Goal: Task Accomplishment & Management: Manage account settings

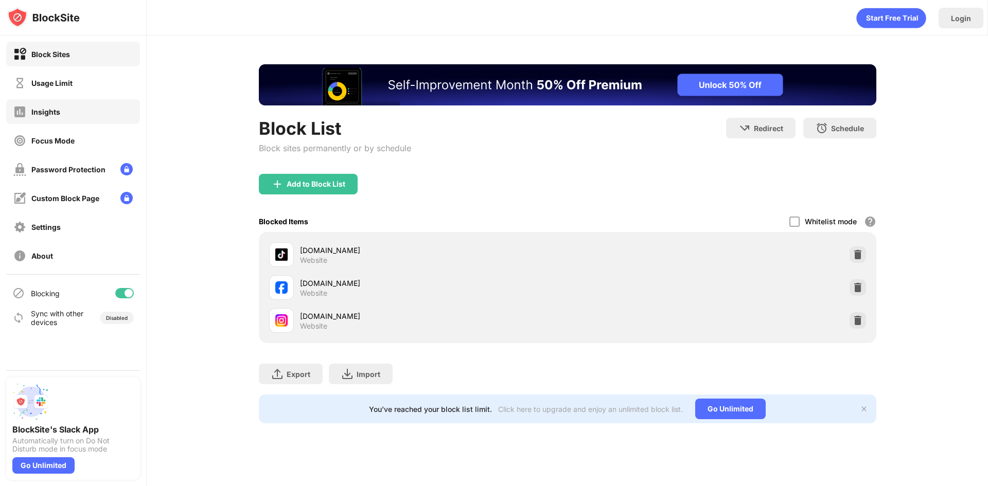
click at [99, 119] on div "Insights" at bounding box center [73, 111] width 134 height 25
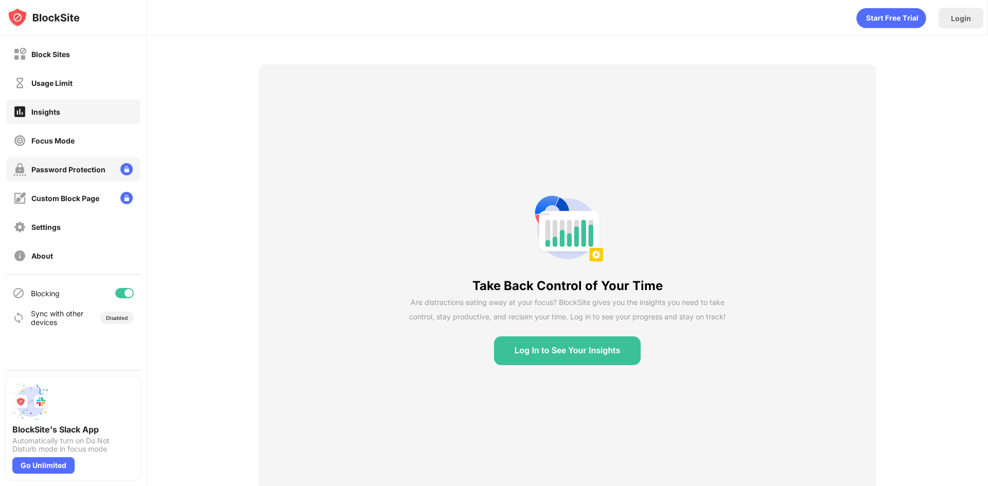
click at [82, 170] on div "Password Protection" at bounding box center [68, 169] width 74 height 9
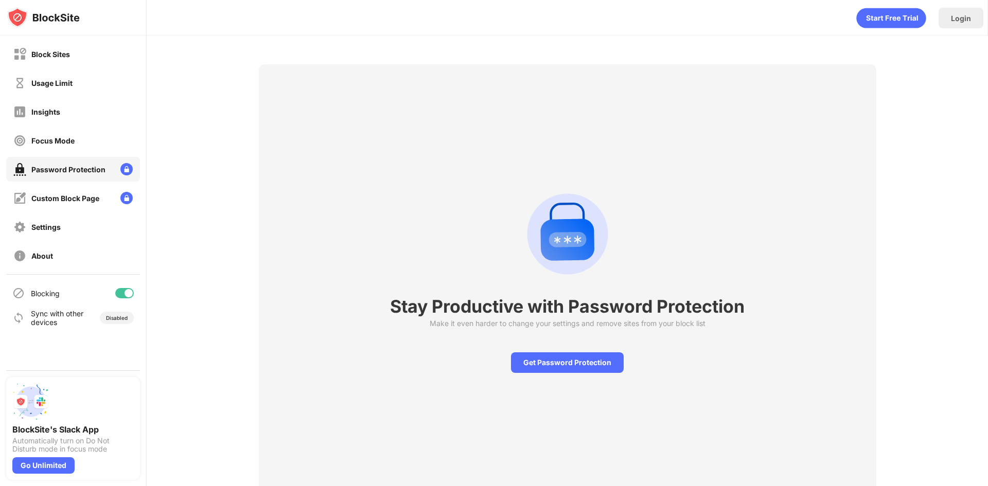
click at [81, 210] on div "Custom Block Page" at bounding box center [73, 198] width 134 height 25
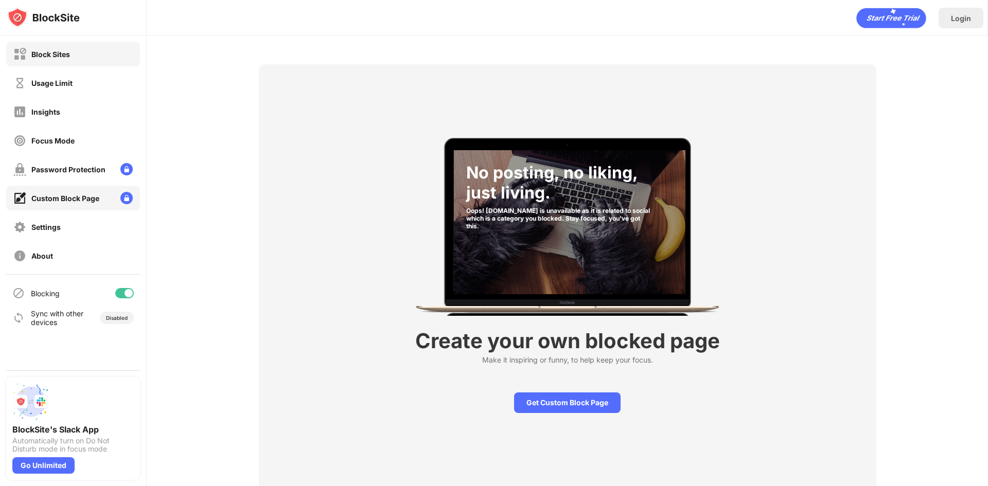
click at [49, 62] on div "Block Sites" at bounding box center [73, 54] width 134 height 25
